Goal: Information Seeking & Learning: Learn about a topic

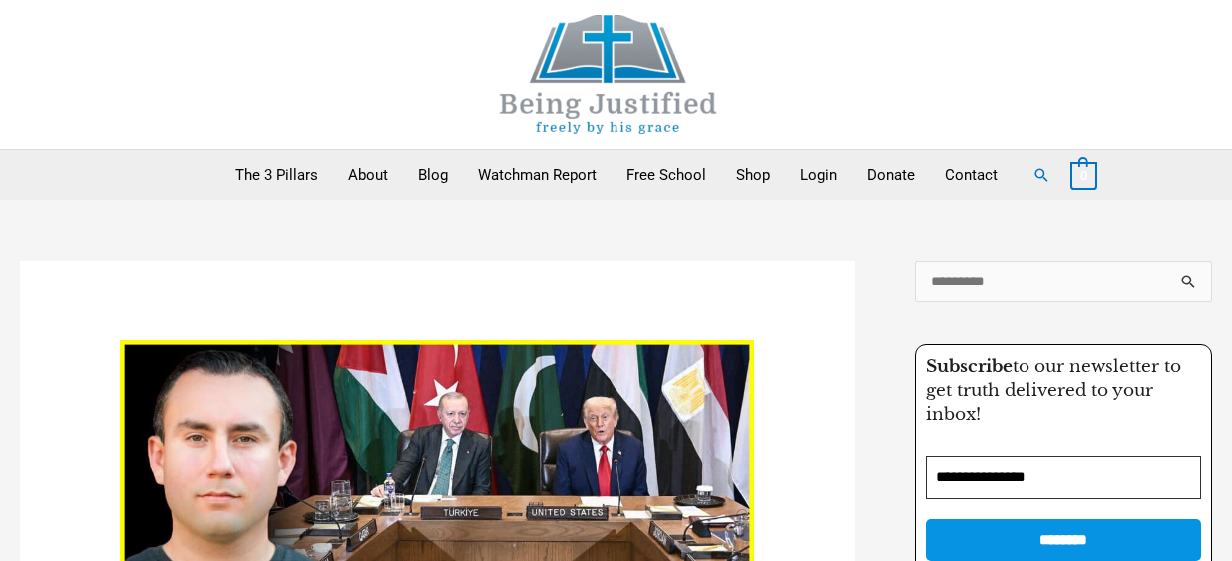
scroll to position [997, 0]
